Goal: Task Accomplishment & Management: Manage account settings

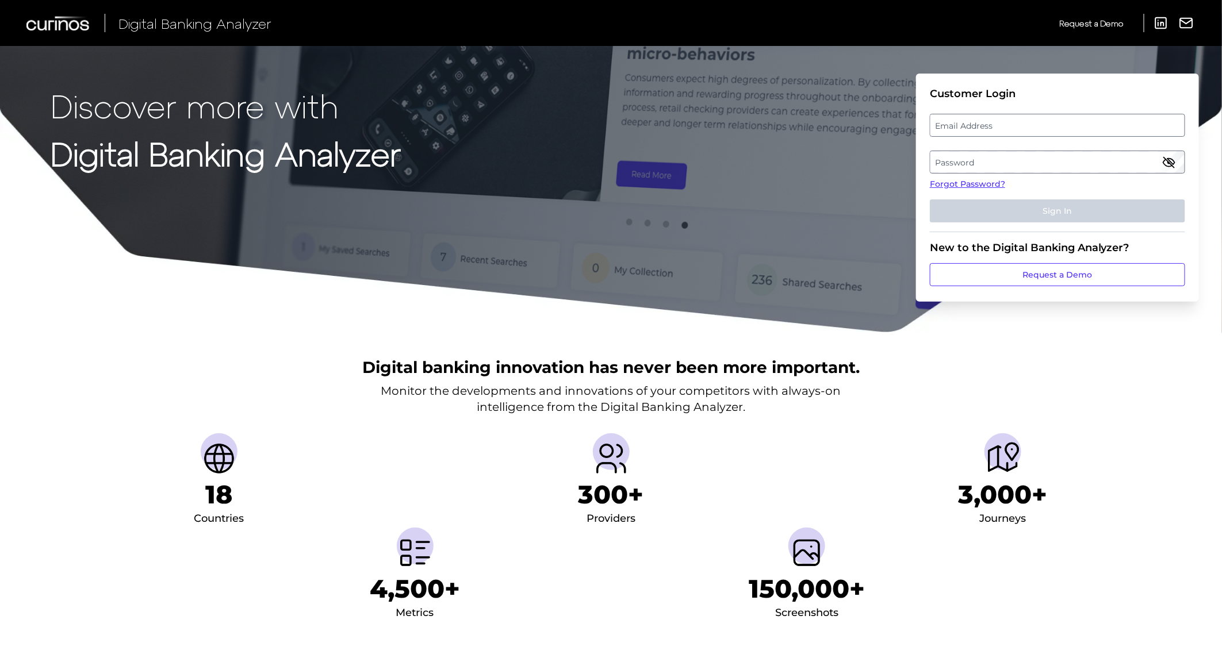
click at [1020, 128] on label "Email Address" at bounding box center [1057, 125] width 254 height 21
click at [1020, 128] on input "email" at bounding box center [1057, 125] width 255 height 23
type input "[PERSON_NAME][EMAIL_ADDRESS][DOMAIN_NAME]"
click at [1016, 160] on label "Password" at bounding box center [1057, 162] width 254 height 21
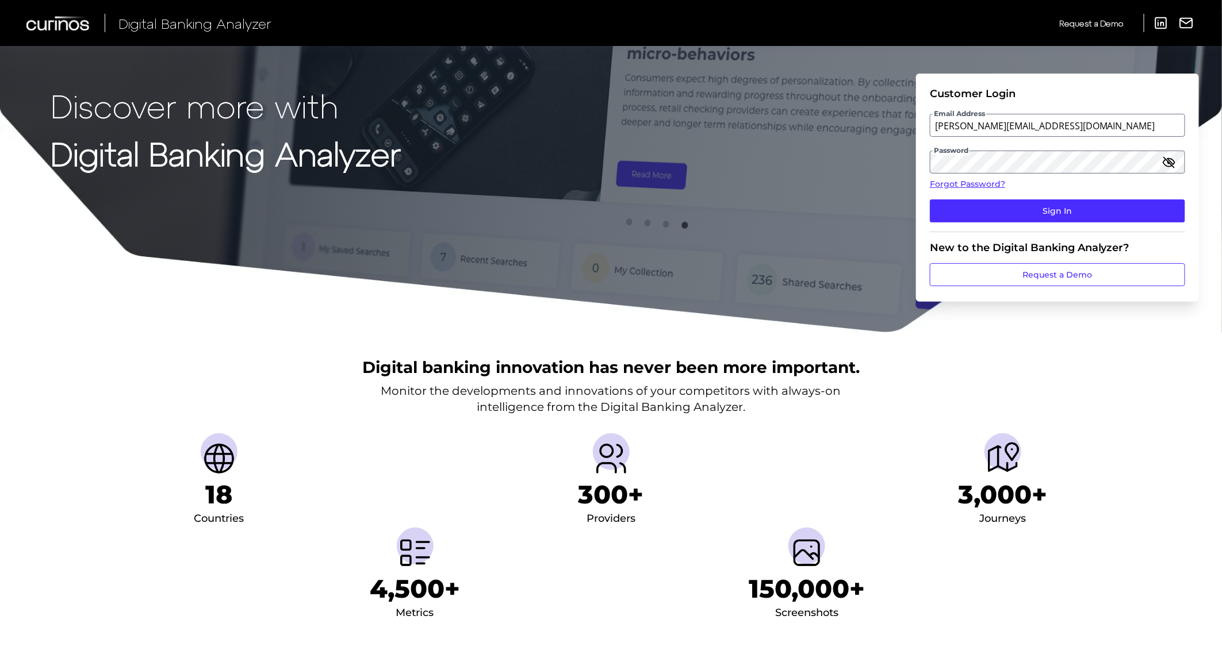
click at [1053, 222] on fieldset "Customer Login Email Address [EMAIL_ADDRESS][DOMAIN_NAME] Password Forgot Passw…" at bounding box center [1057, 159] width 255 height 145
click at [1055, 205] on button "Sign In" at bounding box center [1057, 211] width 255 height 23
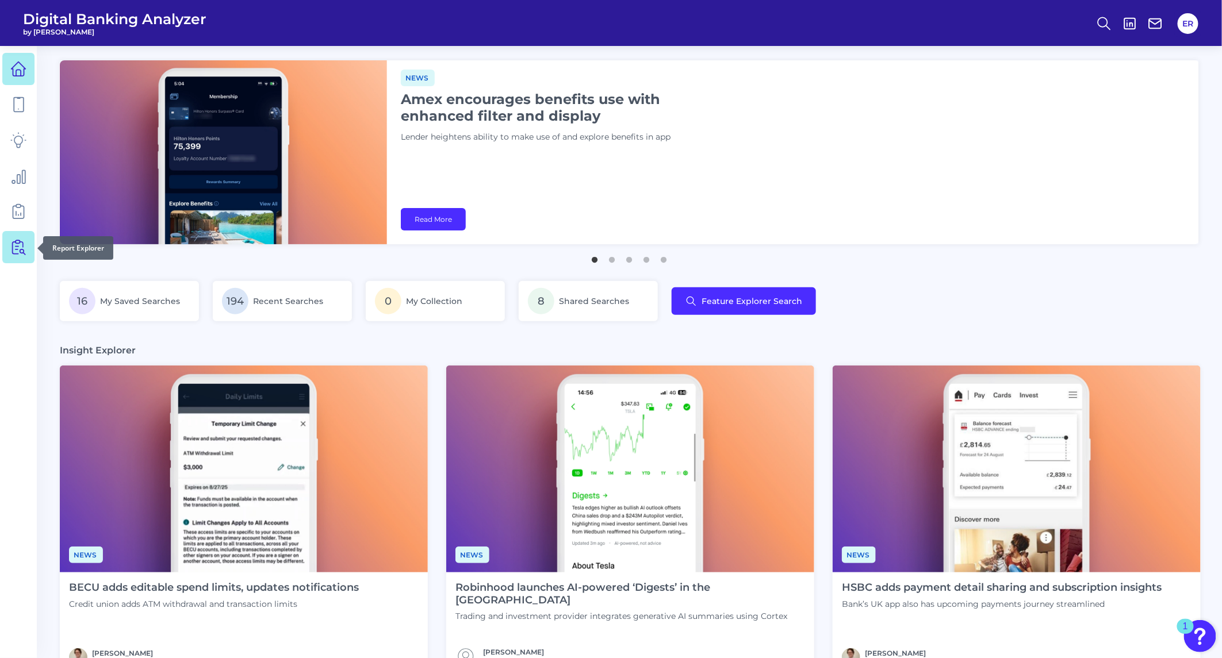
click at [23, 248] on icon at bounding box center [18, 247] width 16 height 16
